Goal: Task Accomplishment & Management: Manage account settings

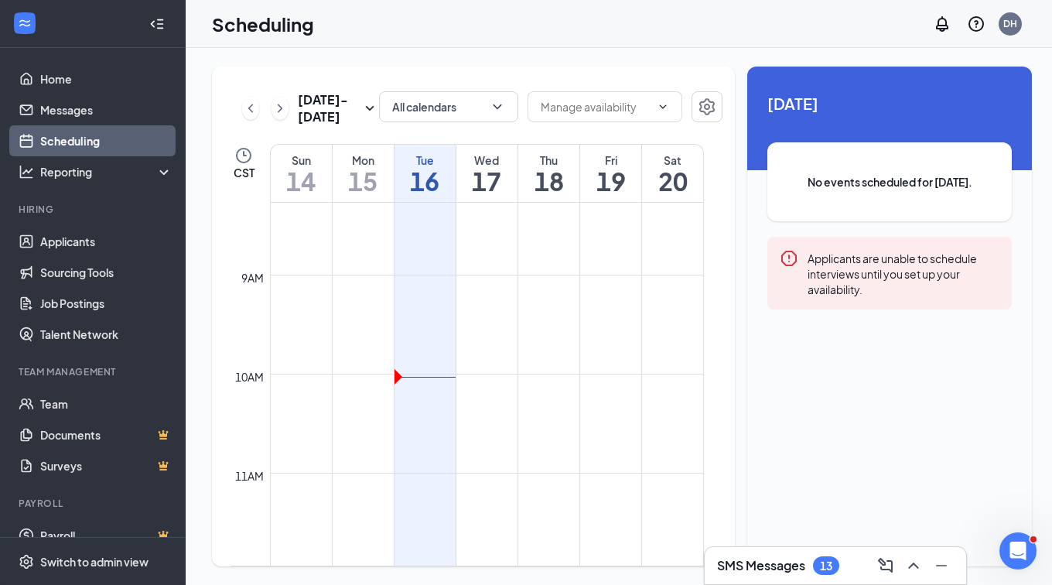
scroll to position [838, 0]
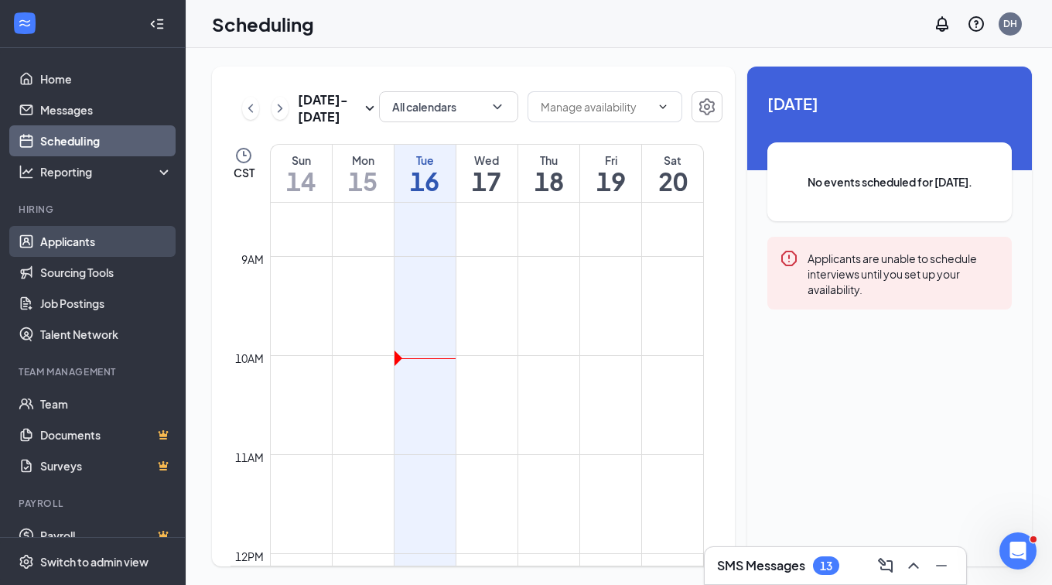
click at [99, 232] on link "Applicants" at bounding box center [106, 241] width 132 height 31
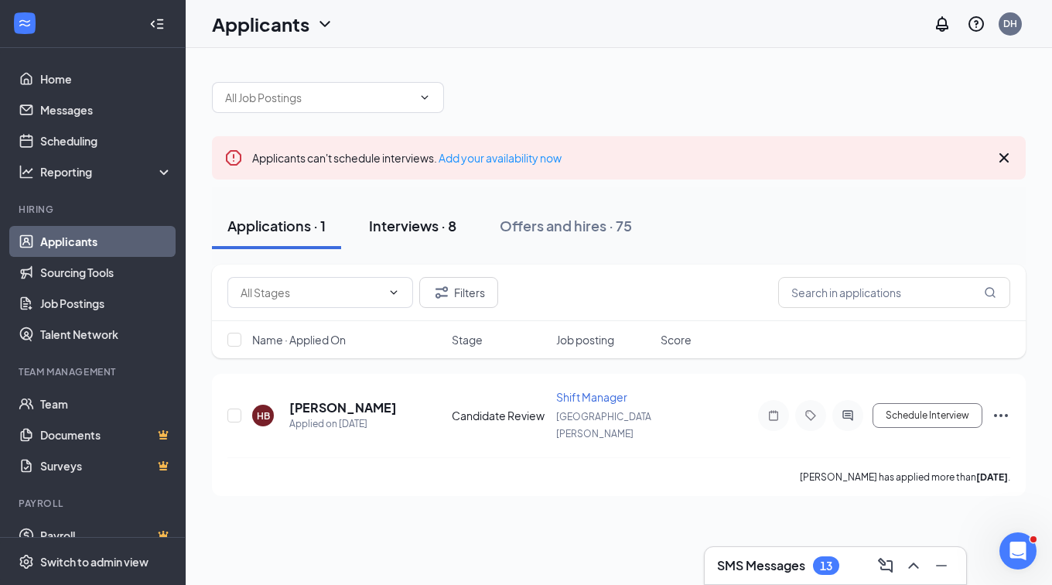
click at [416, 228] on div "Interviews · 8" at bounding box center [412, 225] width 87 height 19
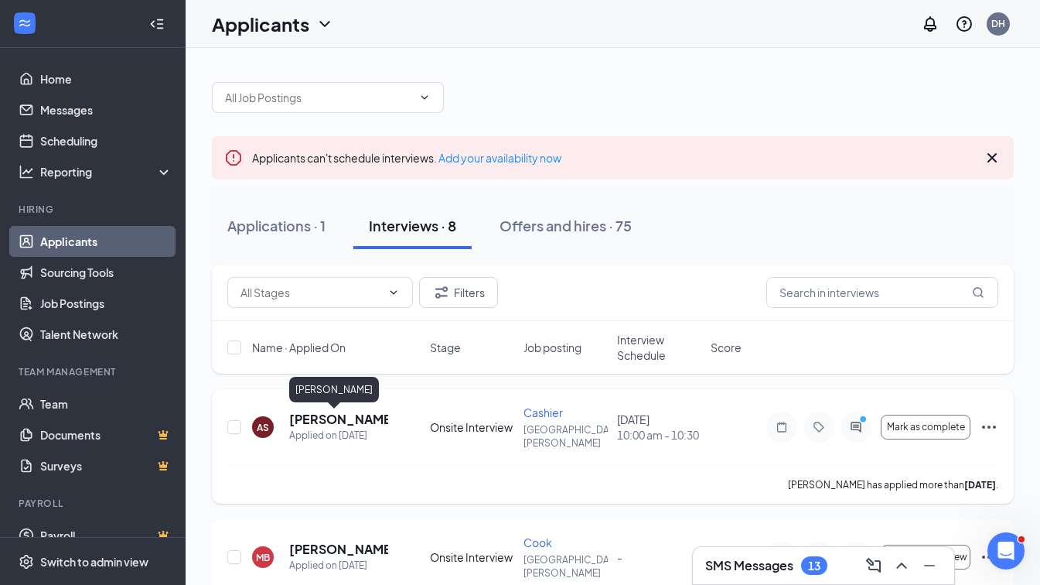
click at [351, 418] on h5 "[PERSON_NAME]" at bounding box center [338, 419] width 99 height 17
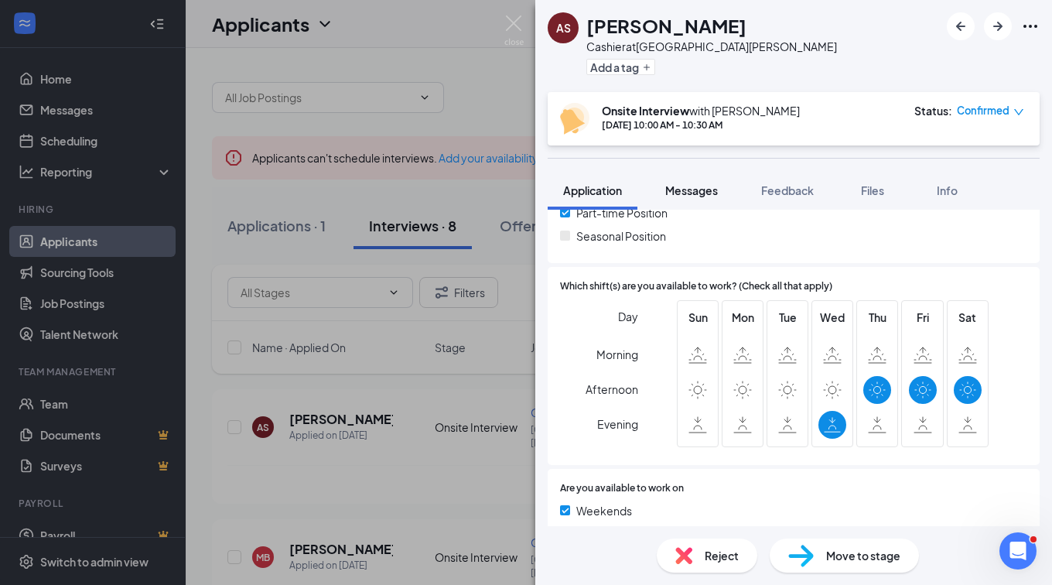
scroll to position [290, 0]
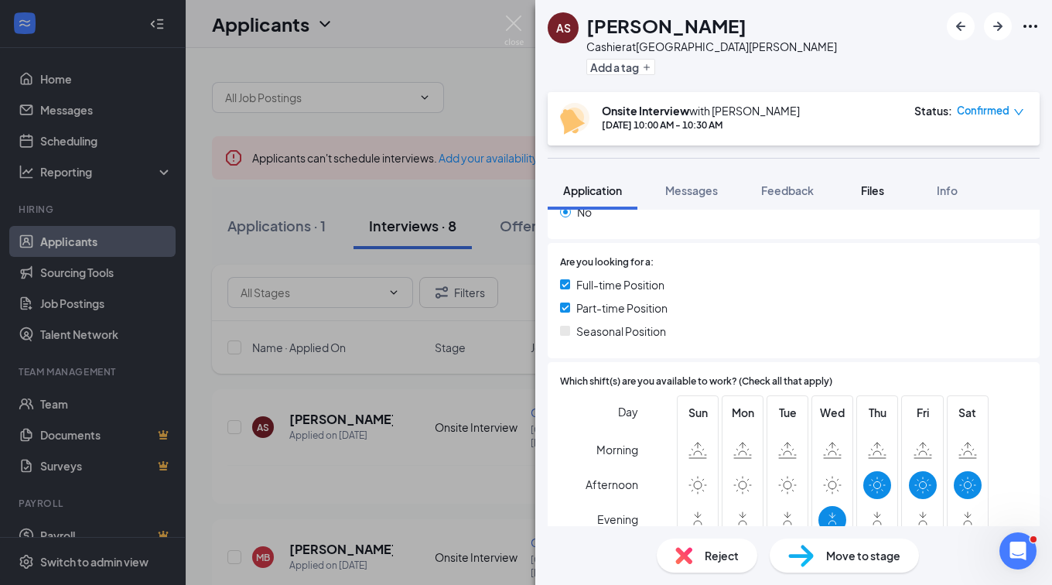
click at [874, 183] on span "Files" at bounding box center [872, 190] width 23 height 14
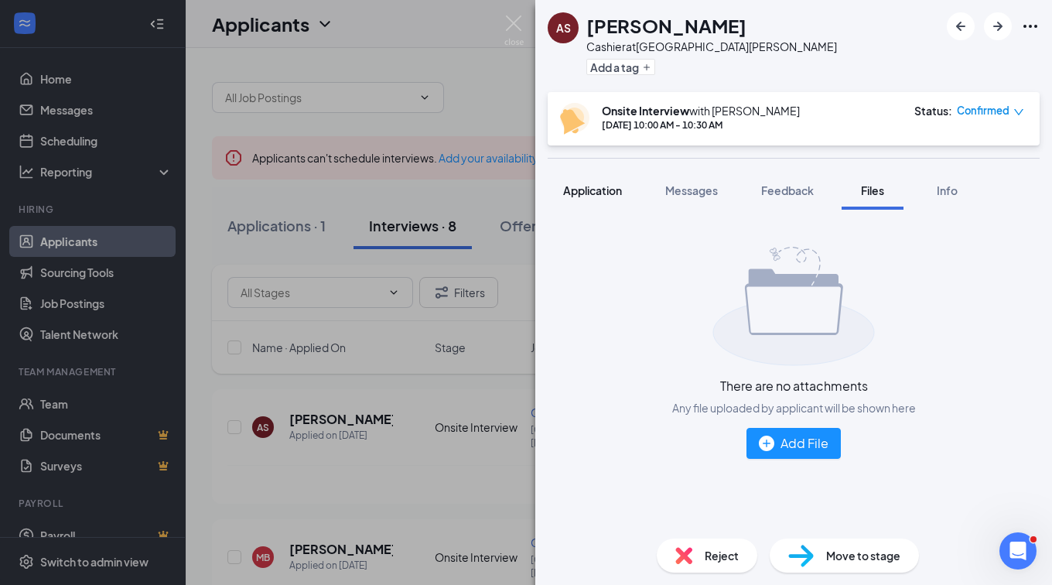
click at [599, 189] on span "Application" at bounding box center [592, 190] width 59 height 14
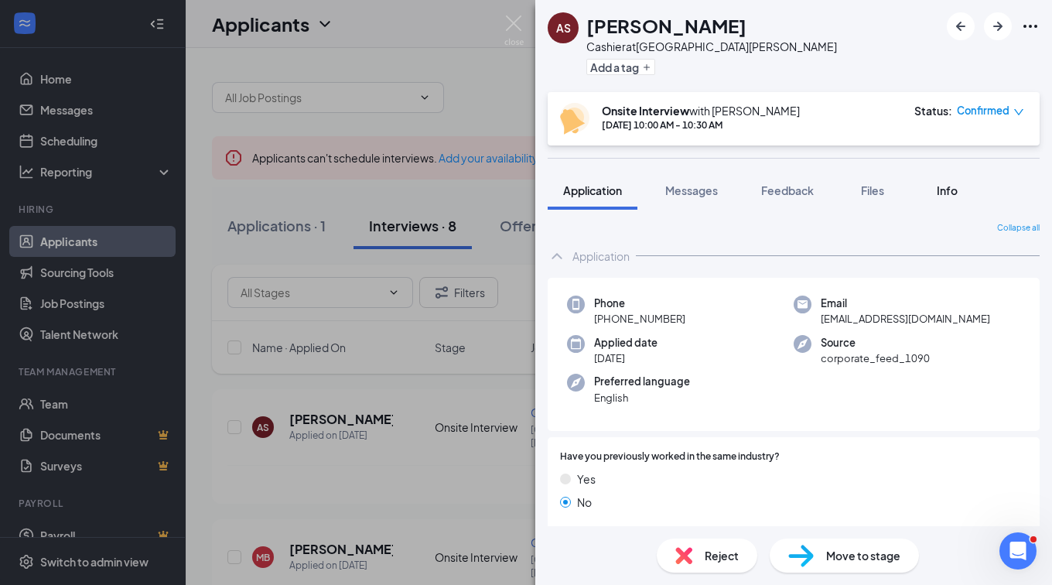
click at [947, 208] on button "Info" at bounding box center [947, 190] width 62 height 39
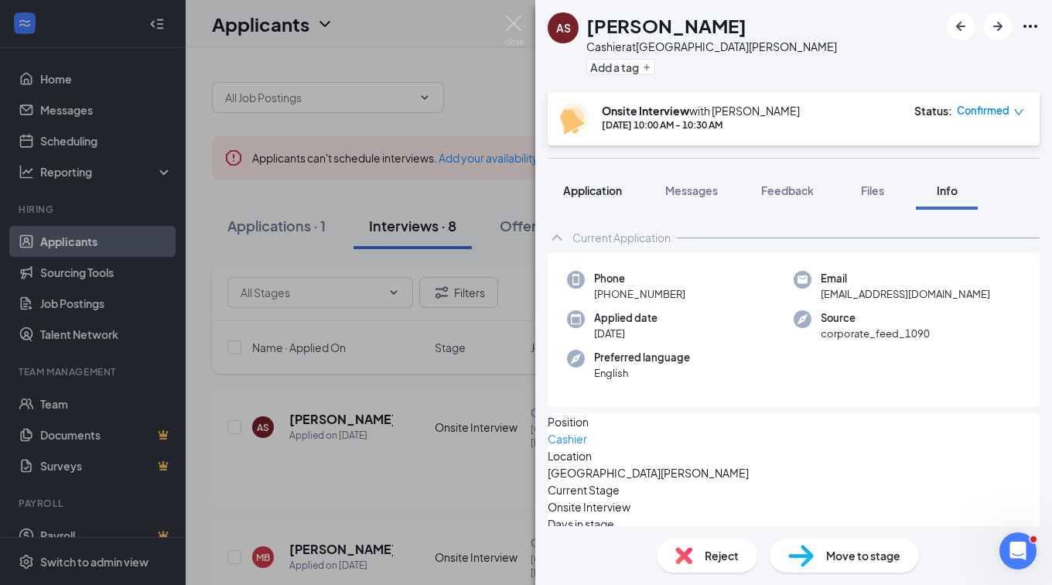
click at [596, 193] on span "Application" at bounding box center [592, 190] width 59 height 14
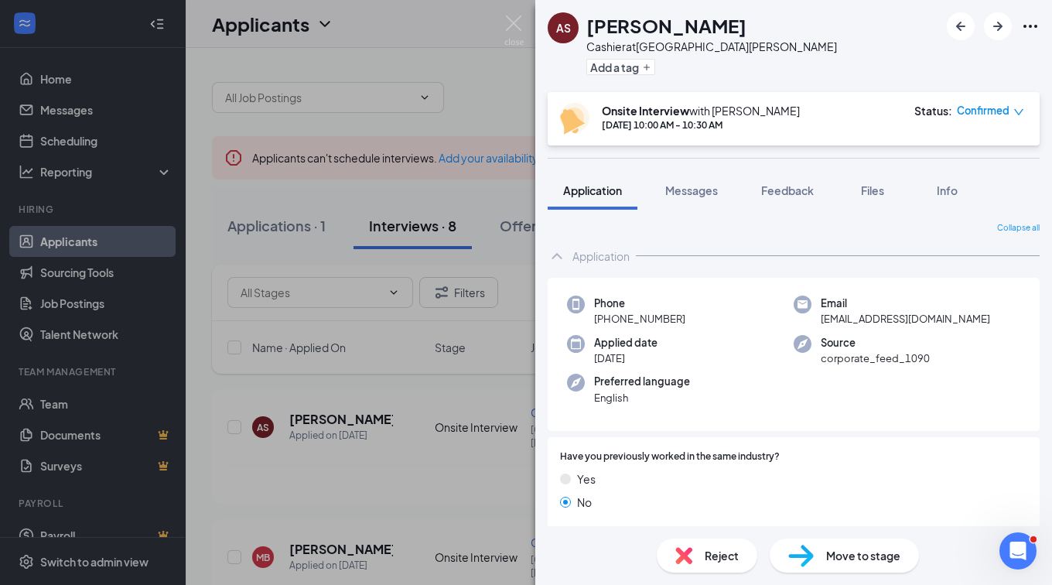
click at [1029, 26] on icon "Ellipses" at bounding box center [1030, 26] width 14 height 3
click at [961, 63] on link "View full application" at bounding box center [913, 54] width 100 height 17
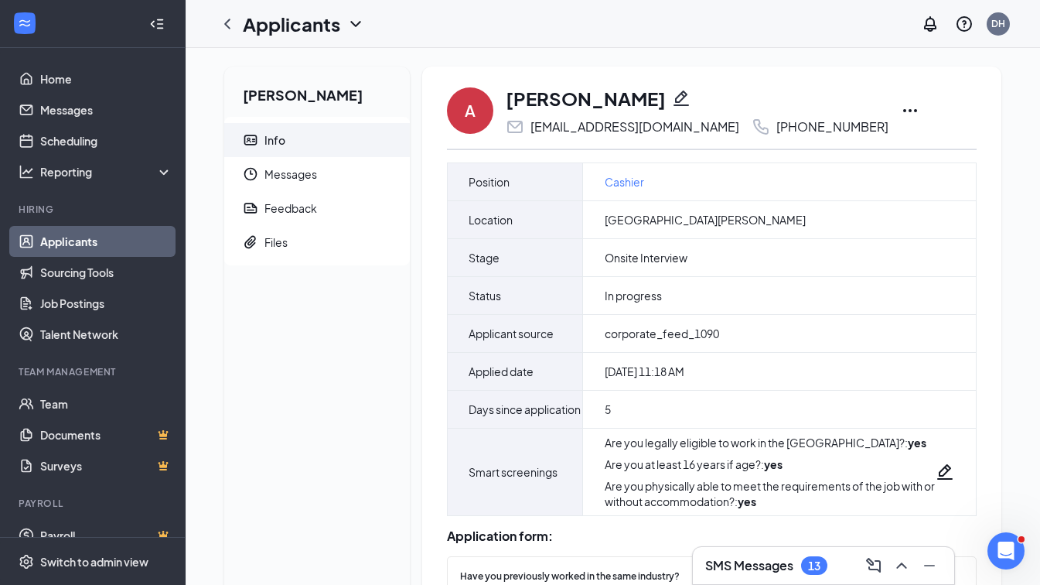
click at [901, 108] on icon "Ellipses" at bounding box center [910, 110] width 19 height 19
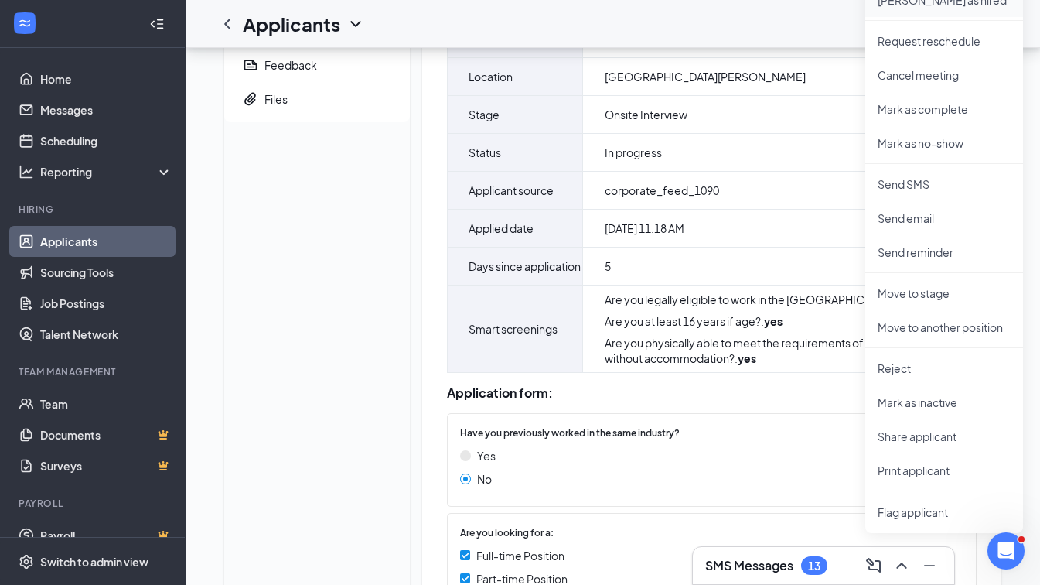
scroll to position [155, 0]
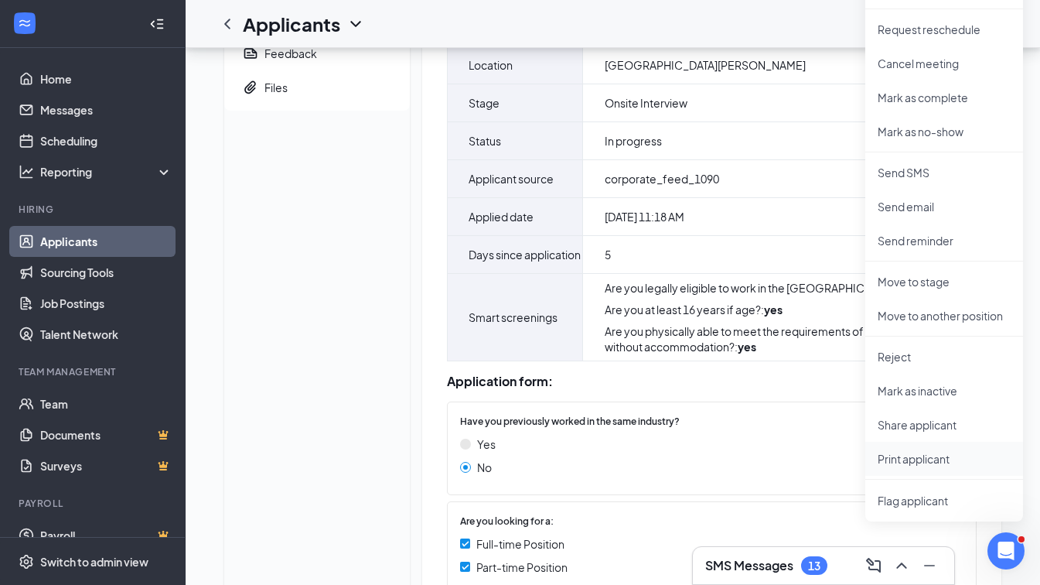
click at [937, 462] on p "Print applicant" at bounding box center [944, 458] width 133 height 15
